Goal: Task Accomplishment & Management: Manage account settings

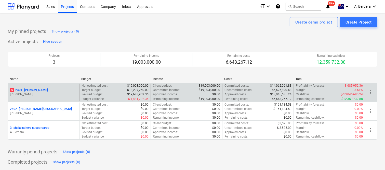
click at [60, 93] on p "[PERSON_NAME]" at bounding box center [43, 94] width 67 height 4
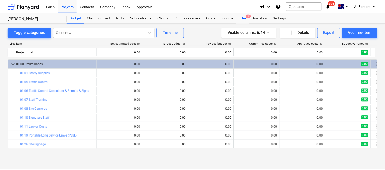
scroll to position [35, 0]
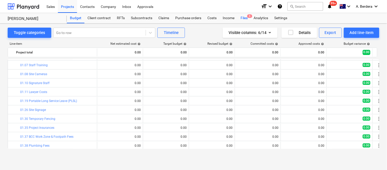
click at [242, 19] on div "Files 5" at bounding box center [243, 18] width 13 height 10
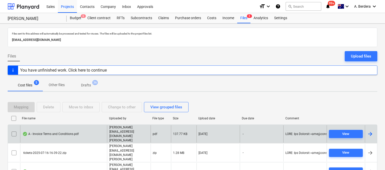
click at [96, 128] on div "A - Invoice Terms and Conditions.pdf" at bounding box center [63, 134] width 87 height 18
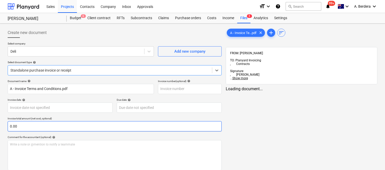
type input "A - Invoice Terms and Conditions.pdf"
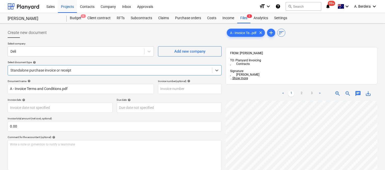
scroll to position [116, 0]
click at [242, 17] on div "Files 5" at bounding box center [243, 18] width 13 height 10
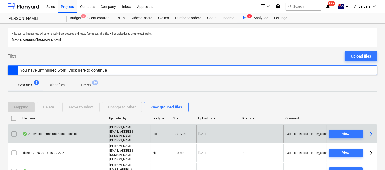
click at [12, 130] on input "checkbox" at bounding box center [14, 134] width 8 height 8
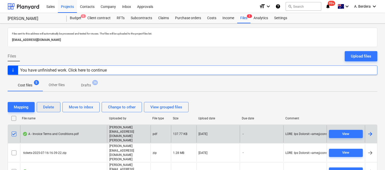
click at [50, 107] on div "Delete" at bounding box center [48, 107] width 11 height 7
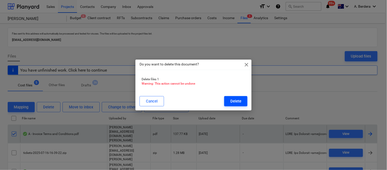
click at [237, 100] on div "Delete" at bounding box center [235, 101] width 11 height 7
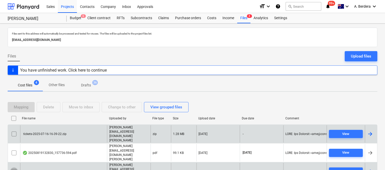
click at [14, 167] on input "checkbox" at bounding box center [14, 171] width 8 height 8
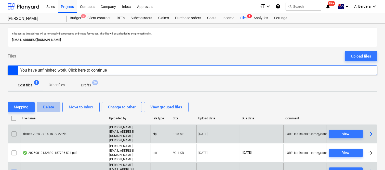
click at [42, 105] on button "Delete" at bounding box center [49, 107] width 24 height 10
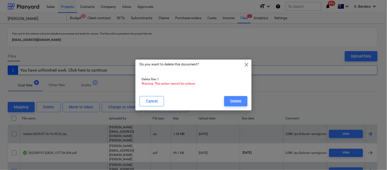
click at [233, 98] on div "Delete" at bounding box center [235, 101] width 11 height 7
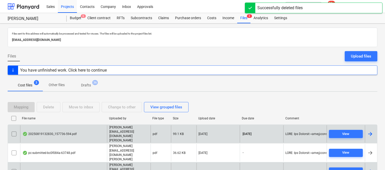
click at [95, 135] on div "20250819132830_157736-594.pdf" at bounding box center [63, 134] width 87 height 18
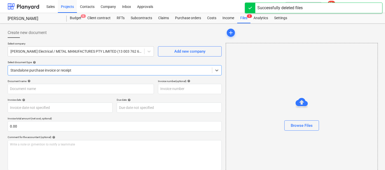
type input "157736-594"
type input "[DATE]"
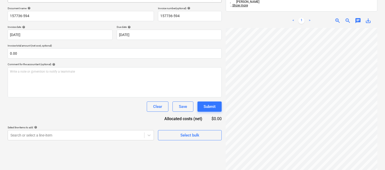
scroll to position [80, 0]
click at [85, 97] on body "Sales Projects Contacts Company Inbox Approvals format_size keyboard_arrow_down…" at bounding box center [192, 12] width 385 height 170
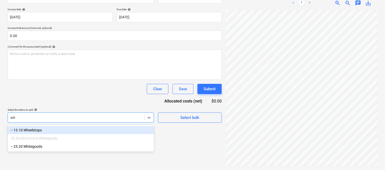
scroll to position [73, 0]
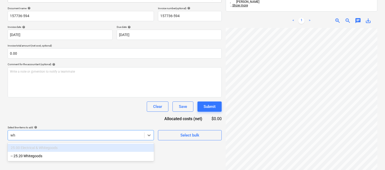
type input "w"
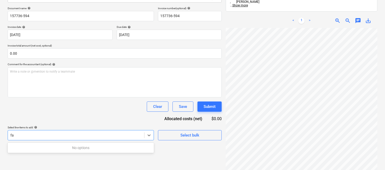
scroll to position [123, 0]
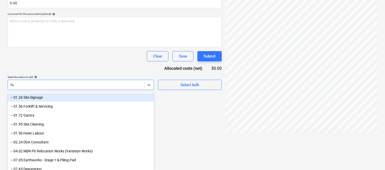
type input "f"
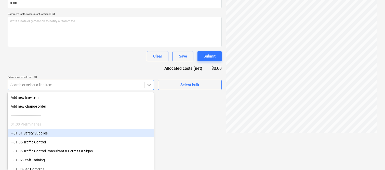
scroll to position [0, 0]
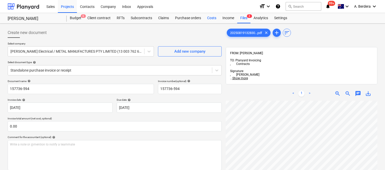
click at [214, 17] on div "Costs" at bounding box center [211, 18] width 15 height 10
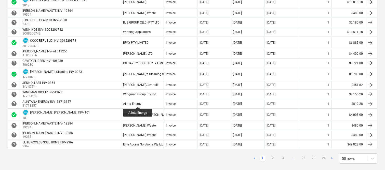
scroll to position [451, 0]
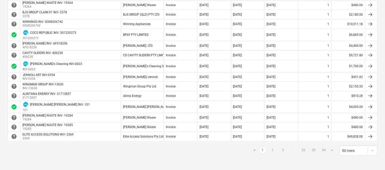
click at [274, 150] on link "2" at bounding box center [273, 150] width 6 height 6
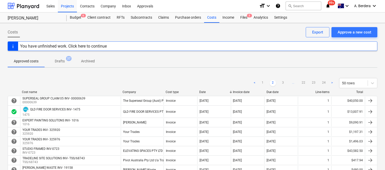
scroll to position [0, 0]
click at [283, 84] on link "3" at bounding box center [283, 83] width 6 height 6
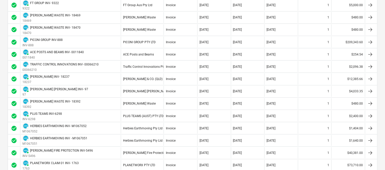
scroll to position [521, 0]
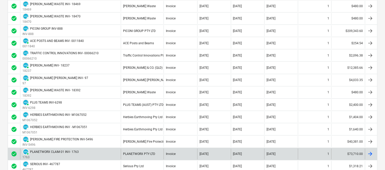
click at [283, 151] on div "[DATE]" at bounding box center [281, 153] width 34 height 11
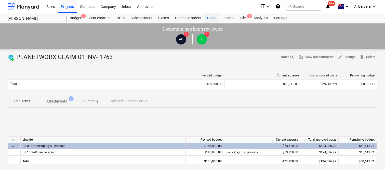
click at [211, 19] on div "Costs" at bounding box center [211, 18] width 15 height 10
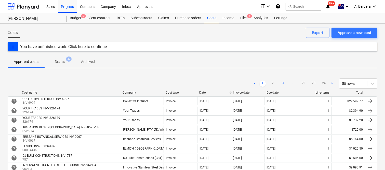
click at [283, 83] on link "3" at bounding box center [283, 83] width 6 height 6
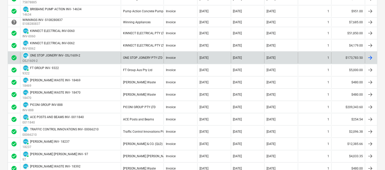
scroll to position [553, 0]
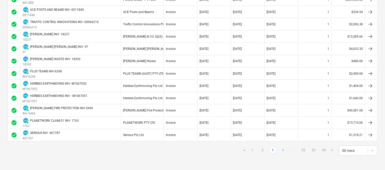
click at [284, 149] on link "4" at bounding box center [283, 150] width 6 height 6
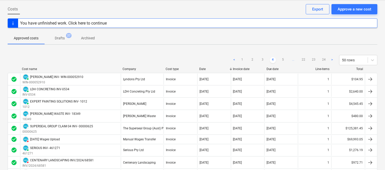
scroll to position [12, 0]
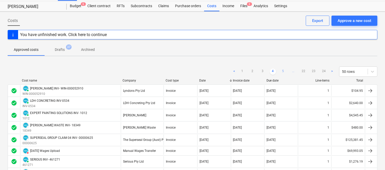
click at [286, 70] on link "5" at bounding box center [283, 71] width 6 height 6
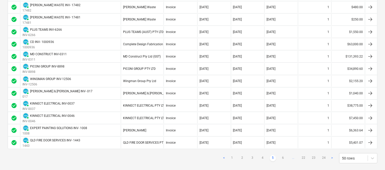
scroll to position [564, 0]
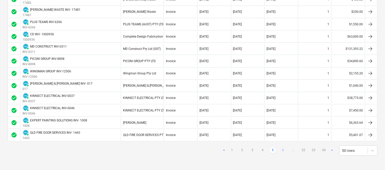
click at [282, 149] on link "6" at bounding box center [283, 150] width 6 height 6
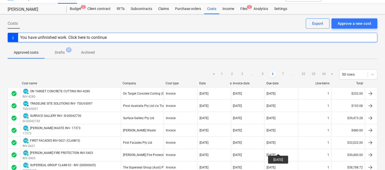
scroll to position [0, 0]
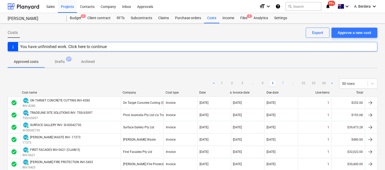
click at [282, 83] on link "7" at bounding box center [283, 83] width 6 height 6
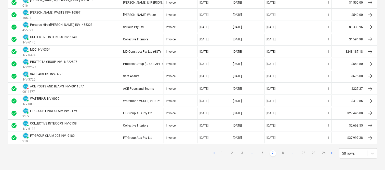
scroll to position [570, 0]
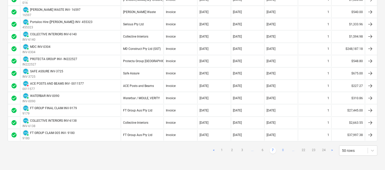
click at [282, 148] on link "8" at bounding box center [283, 150] width 6 height 6
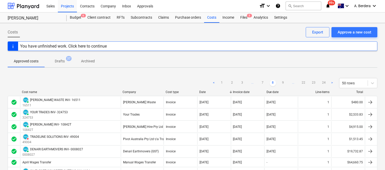
scroll to position [0, 0]
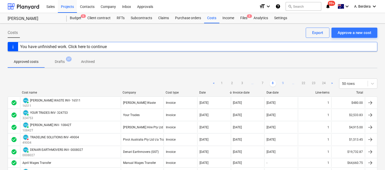
click at [282, 83] on link "9" at bounding box center [283, 83] width 6 height 6
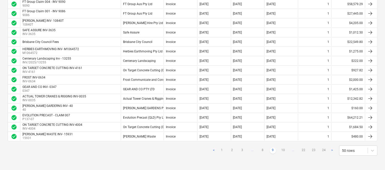
scroll to position [442, 0]
click at [282, 149] on link "10" at bounding box center [283, 150] width 6 height 6
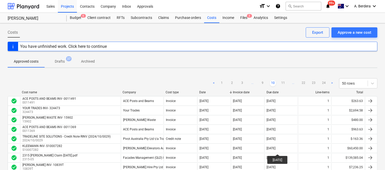
scroll to position [0, 0]
click at [282, 83] on link "11" at bounding box center [283, 83] width 6 height 6
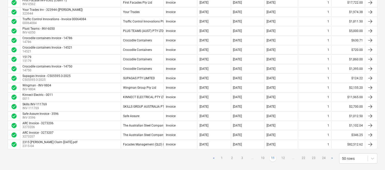
scroll to position [428, 0]
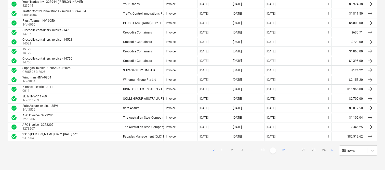
click at [282, 149] on link "12" at bounding box center [283, 150] width 6 height 6
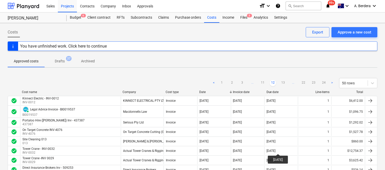
scroll to position [0, 0]
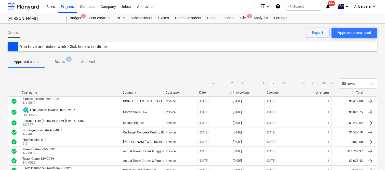
click at [284, 81] on link "13" at bounding box center [283, 83] width 6 height 6
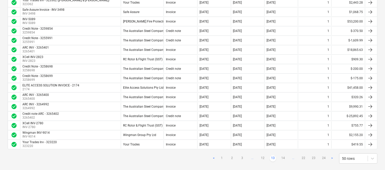
scroll to position [428, 0]
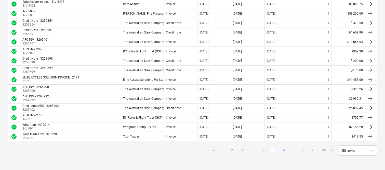
click at [284, 149] on link "14" at bounding box center [283, 150] width 6 height 6
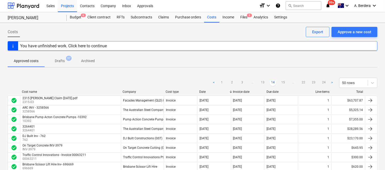
scroll to position [0, 0]
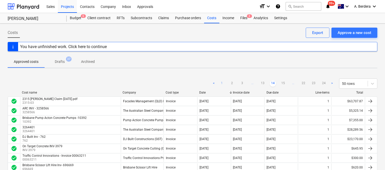
click at [221, 85] on link "1" at bounding box center [222, 83] width 6 height 6
